Goal: Task Accomplishment & Management: Manage account settings

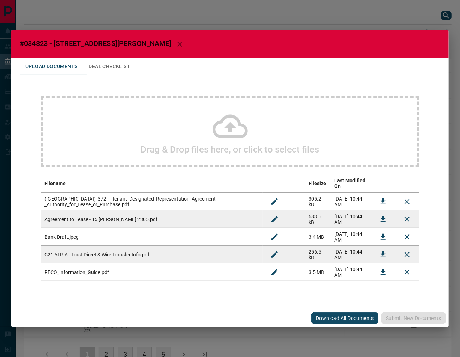
click at [38, 47] on span "#034823 - [STREET_ADDRESS][PERSON_NAME]" at bounding box center [96, 43] width 152 height 8
copy span "034823"
click at [378, 212] on button "Download" at bounding box center [383, 219] width 17 height 17
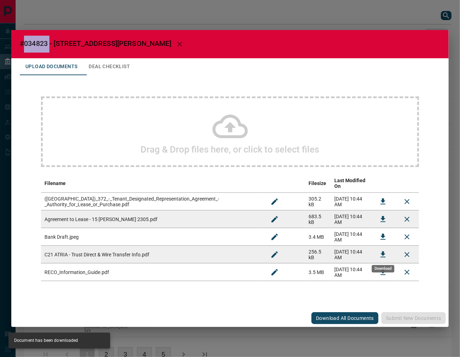
click at [381, 254] on icon "Download" at bounding box center [383, 254] width 5 height 6
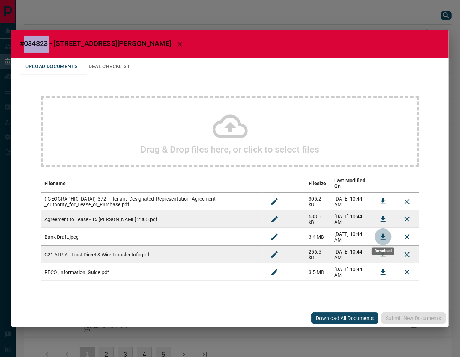
click at [383, 234] on icon "Download" at bounding box center [383, 237] width 5 height 6
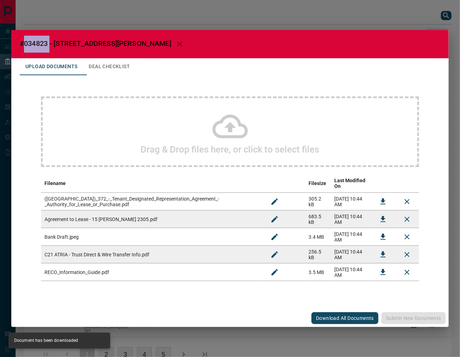
click at [117, 68] on button "Deal Checklist" at bounding box center [109, 66] width 53 height 17
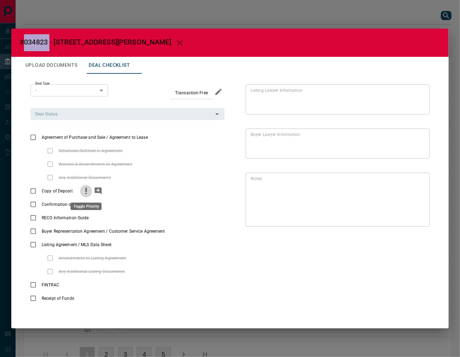
drag, startPoint x: 85, startPoint y: 193, endPoint x: 97, endPoint y: 191, distance: 11.8
click at [86, 192] on icon "priority" at bounding box center [86, 191] width 8 height 8
click at [99, 191] on icon "add note" at bounding box center [98, 191] width 8 height 8
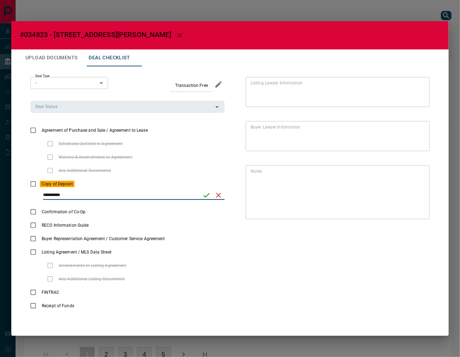
drag, startPoint x: 177, startPoint y: 193, endPoint x: -36, endPoint y: 196, distance: 213.0
click at [0, 196] on html "Lead Transfers Leads Deals Listings Campaigns Quota Rules Agent Quotas Admin Mo…" at bounding box center [230, 178] width 460 height 357
type input "******"
click at [207, 197] on icon "save" at bounding box center [206, 195] width 8 height 8
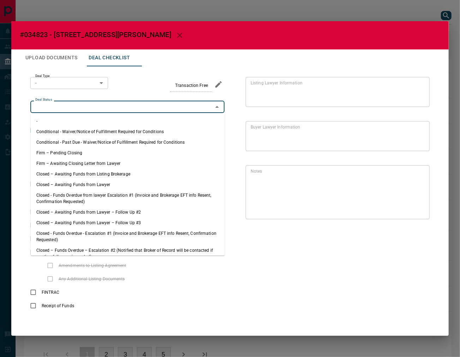
click at [77, 107] on input "Deal Status" at bounding box center [121, 107] width 178 height 8
drag, startPoint x: 86, startPoint y: 153, endPoint x: 100, endPoint y: 86, distance: 68.7
click at [86, 153] on li "Firm – Pending Closing" at bounding box center [128, 153] width 194 height 11
type input "**********"
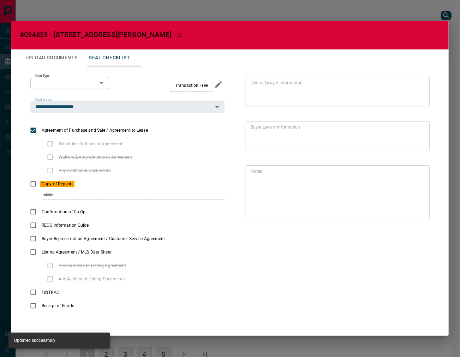
click at [97, 80] on body "Lead Transfers Leads Deals Listings Campaigns Quota Rules Agent Quotas Admin Mo…" at bounding box center [230, 189] width 460 height 379
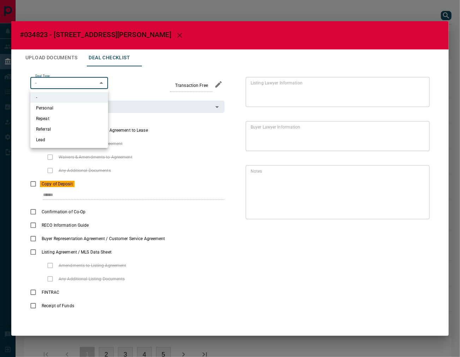
click at [57, 141] on li "Lead" at bounding box center [69, 140] width 78 height 11
type input "*"
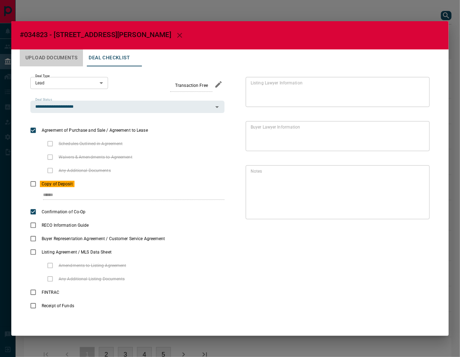
click at [55, 61] on button "Upload Documents" at bounding box center [51, 57] width 63 height 17
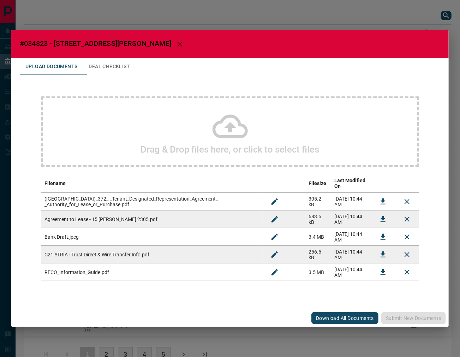
click at [379, 270] on button "Download" at bounding box center [383, 272] width 17 height 17
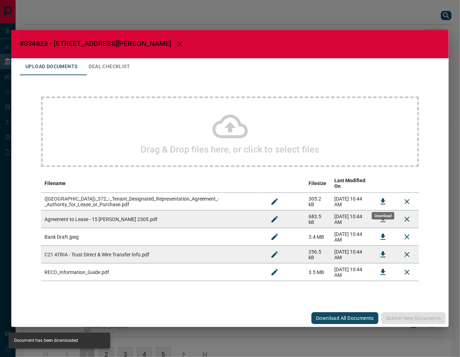
click at [375, 199] on button "Download" at bounding box center [383, 201] width 17 height 17
click at [114, 69] on button "Deal Checklist" at bounding box center [109, 66] width 53 height 17
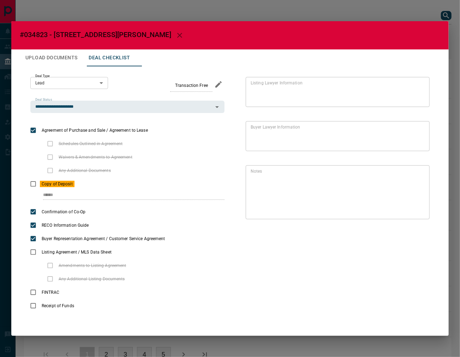
click at [77, 55] on button "Upload Documents" at bounding box center [51, 57] width 63 height 17
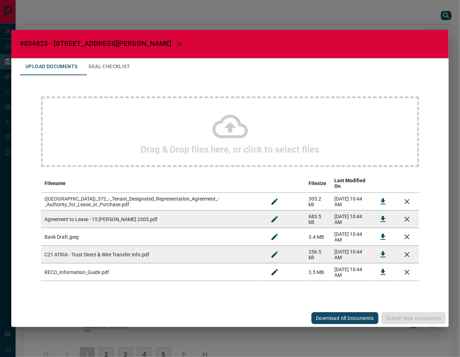
click at [130, 125] on div "Drag & Drop files here, or click to select files" at bounding box center [230, 131] width 378 height 71
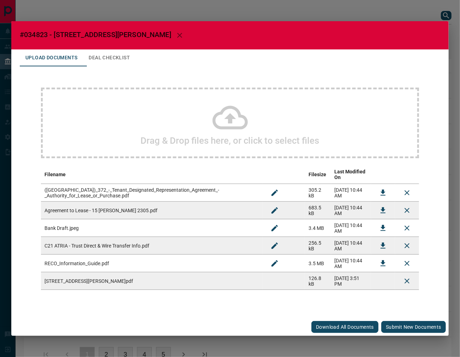
click at [414, 321] on button "Submit new documents" at bounding box center [413, 327] width 65 height 12
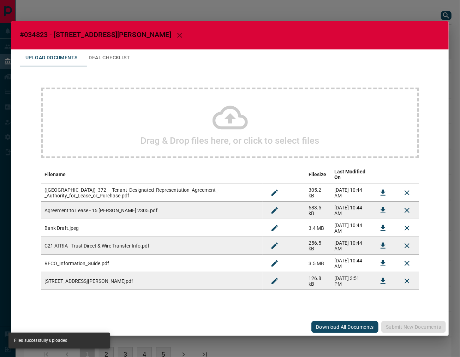
click at [105, 64] on button "Deal Checklist" at bounding box center [109, 57] width 53 height 17
